Goal: Task Accomplishment & Management: Manage account settings

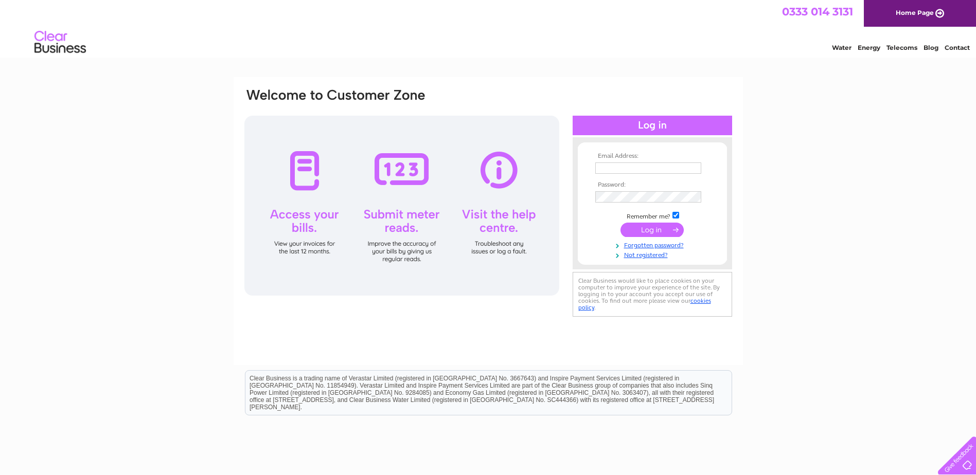
type input "[PERSON_NAME][EMAIL_ADDRESS][DOMAIN_NAME]"
click at [661, 228] on input "submit" at bounding box center [651, 230] width 63 height 14
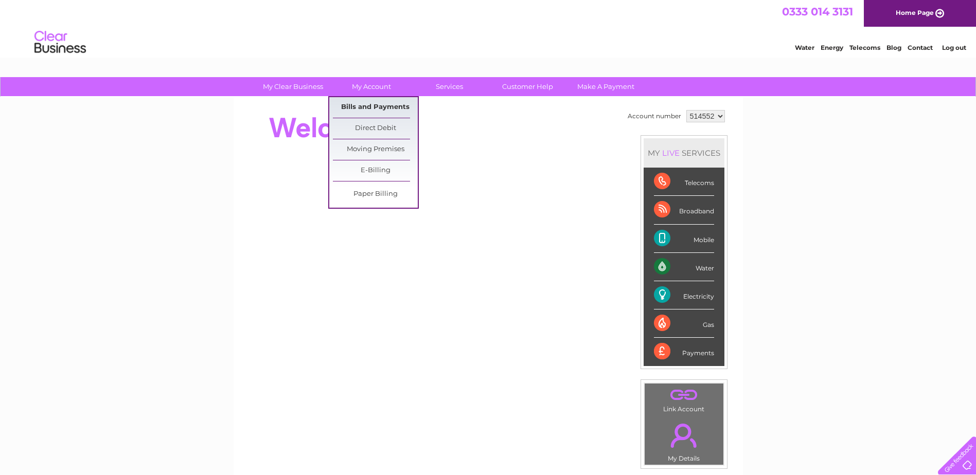
click at [372, 104] on link "Bills and Payments" at bounding box center [375, 107] width 85 height 21
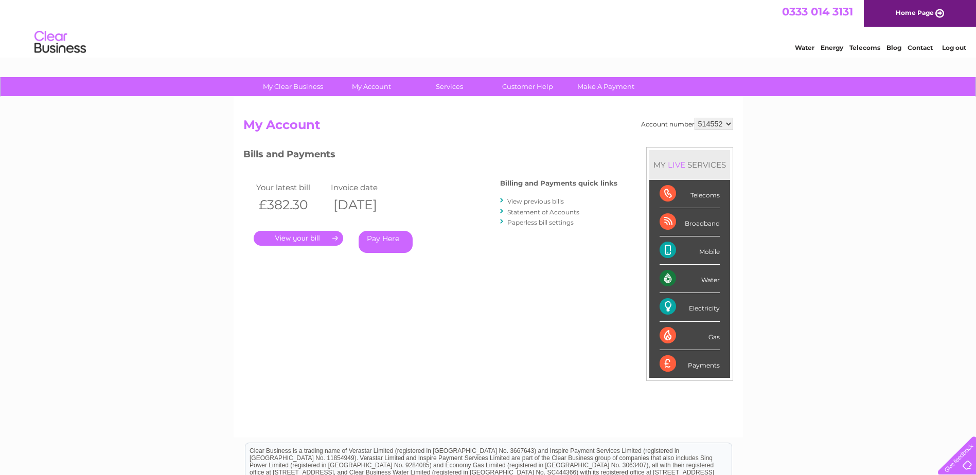
click at [293, 240] on link "." at bounding box center [298, 238] width 89 height 15
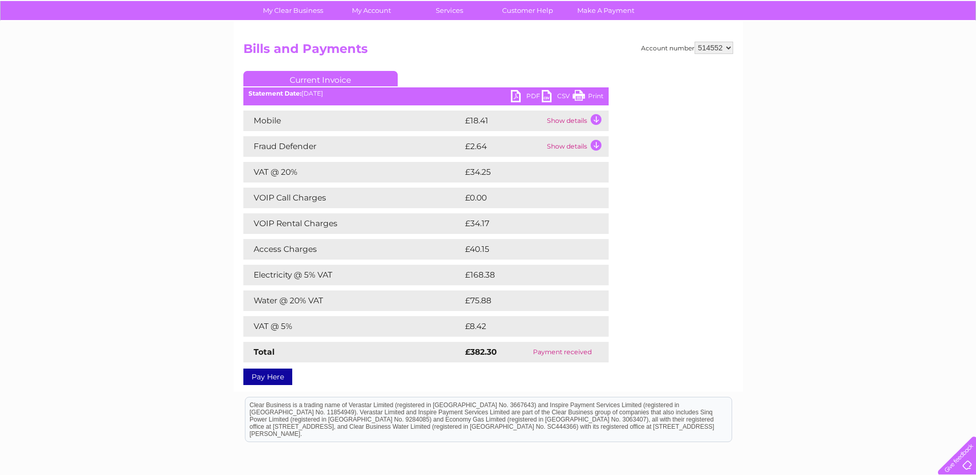
scroll to position [103, 0]
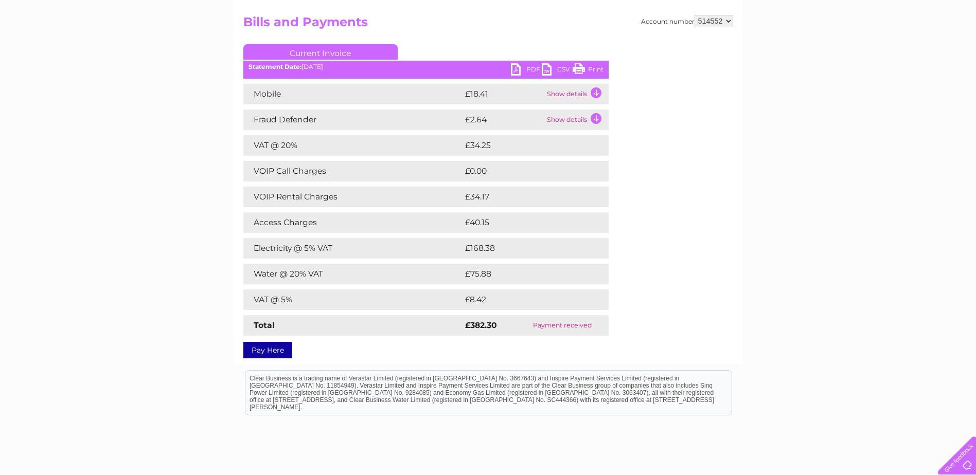
click at [600, 68] on link "Print" at bounding box center [587, 70] width 31 height 15
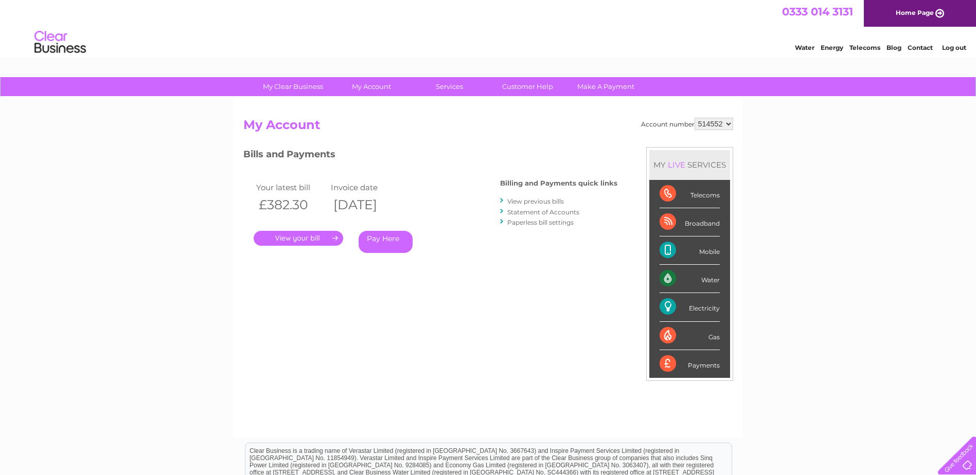
click at [522, 203] on link "View previous bills" at bounding box center [535, 201] width 57 height 8
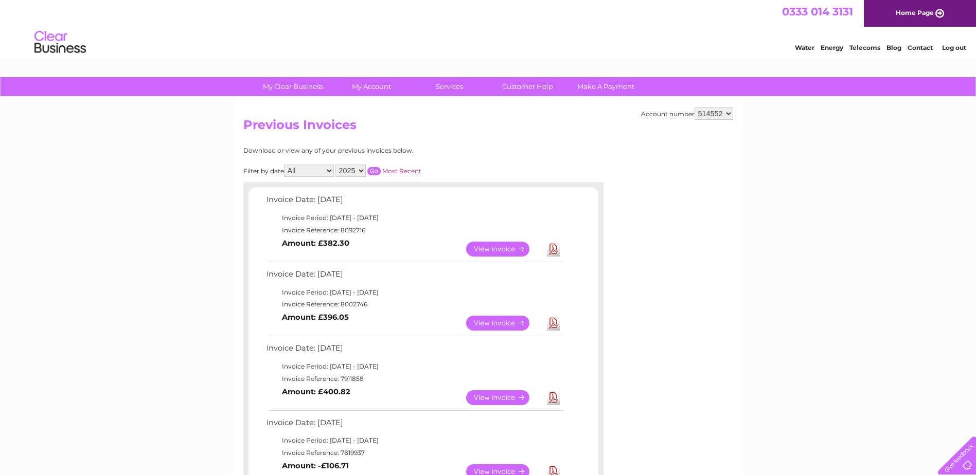
click at [494, 320] on link "View" at bounding box center [504, 323] width 76 height 15
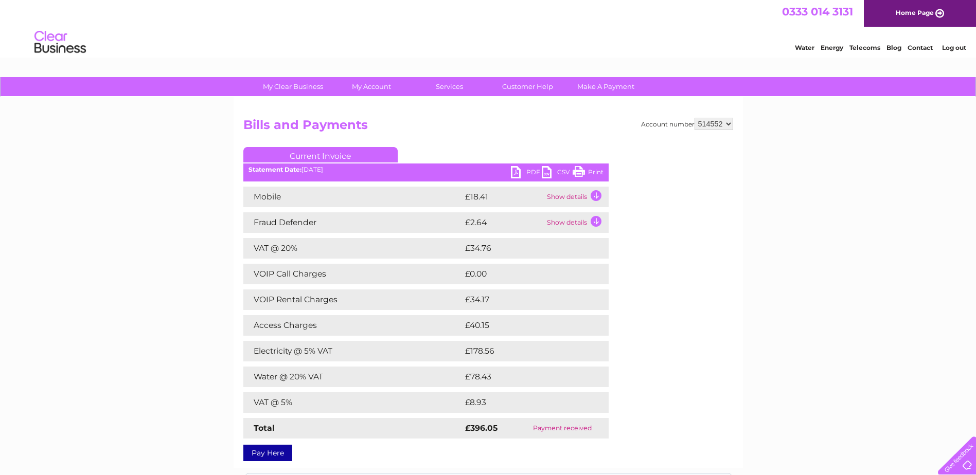
click at [590, 172] on link "Print" at bounding box center [587, 173] width 31 height 15
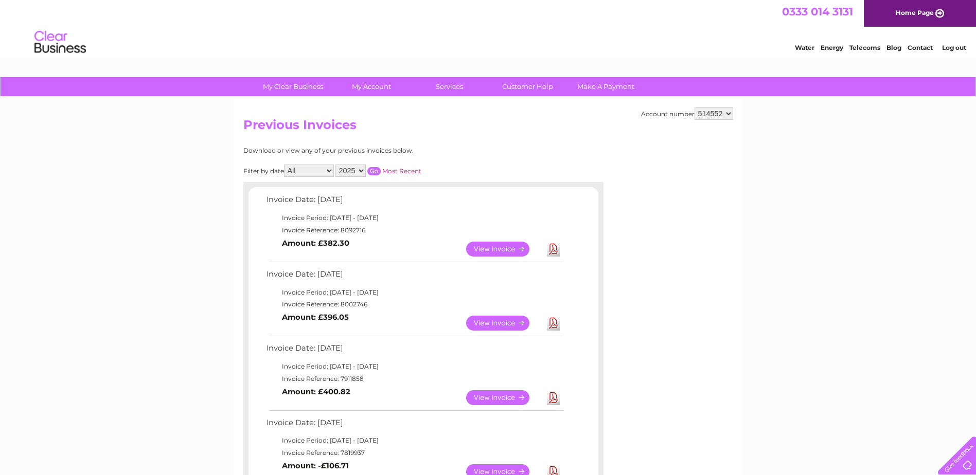
click at [490, 395] on link "View" at bounding box center [504, 397] width 76 height 15
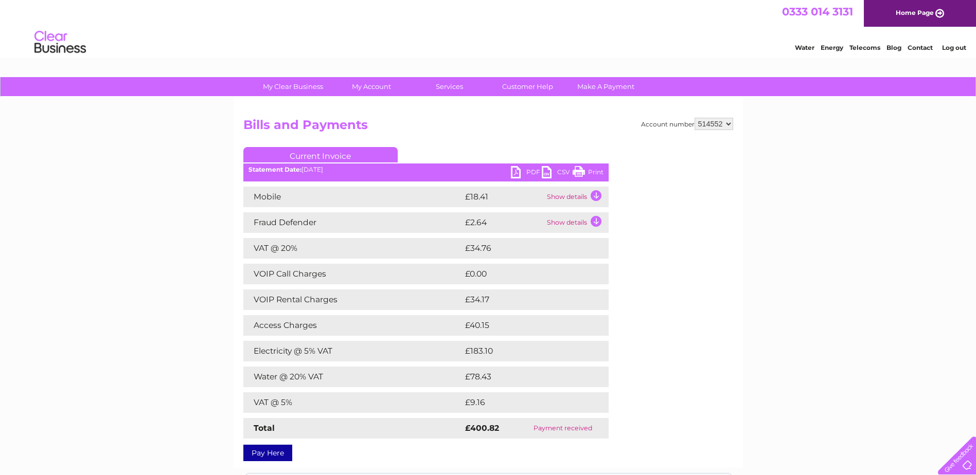
click at [594, 172] on link "Print" at bounding box center [587, 173] width 31 height 15
